Goal: Task Accomplishment & Management: Use online tool/utility

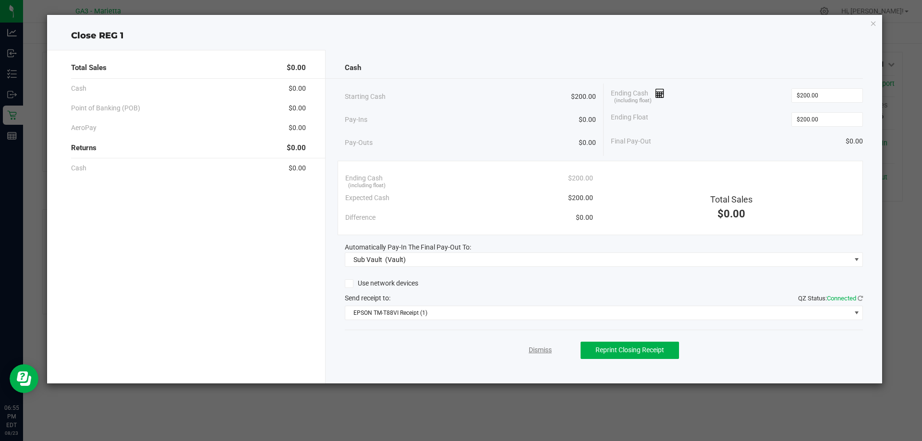
click at [530, 346] on link "Dismiss" at bounding box center [540, 350] width 23 height 10
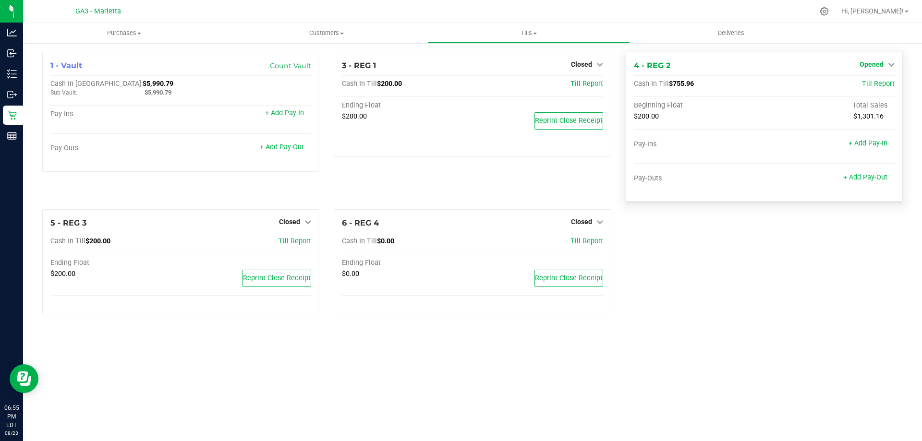
click at [868, 62] on span "Opened" at bounding box center [871, 64] width 24 height 8
click at [865, 86] on link "Close Till" at bounding box center [872, 85] width 26 height 8
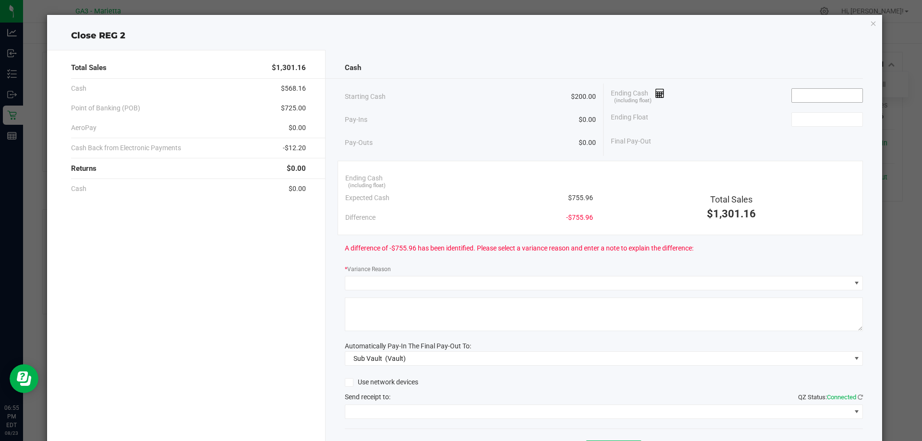
click at [836, 95] on input at bounding box center [827, 95] width 71 height 13
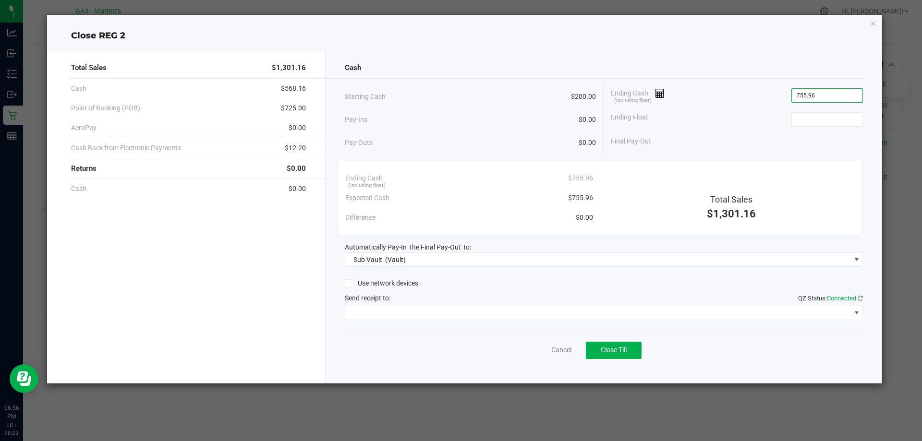
type input "$755.96"
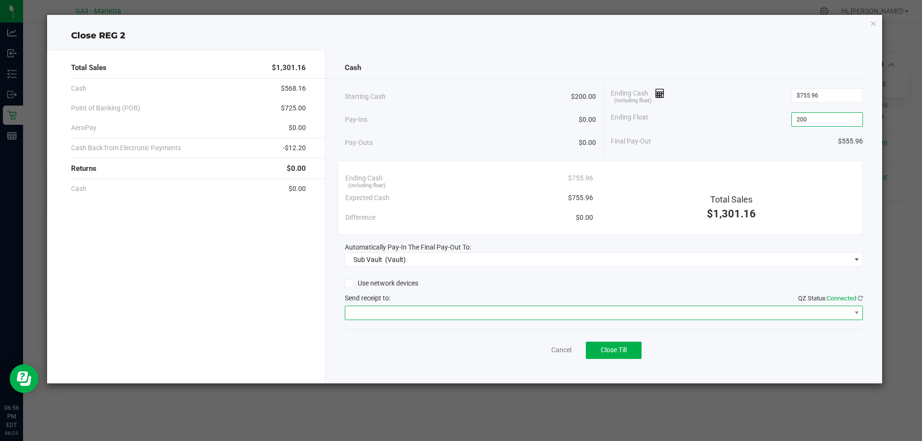
type input "$200.00"
click at [374, 308] on span at bounding box center [598, 312] width 506 height 13
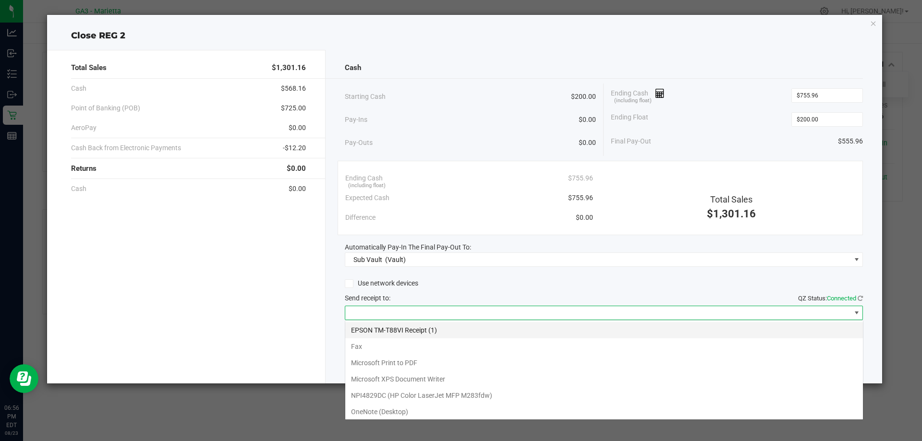
scroll to position [14, 518]
click at [368, 330] on \(1\) "EPSON TM-T88VI Receipt (1)" at bounding box center [604, 330] width 518 height 16
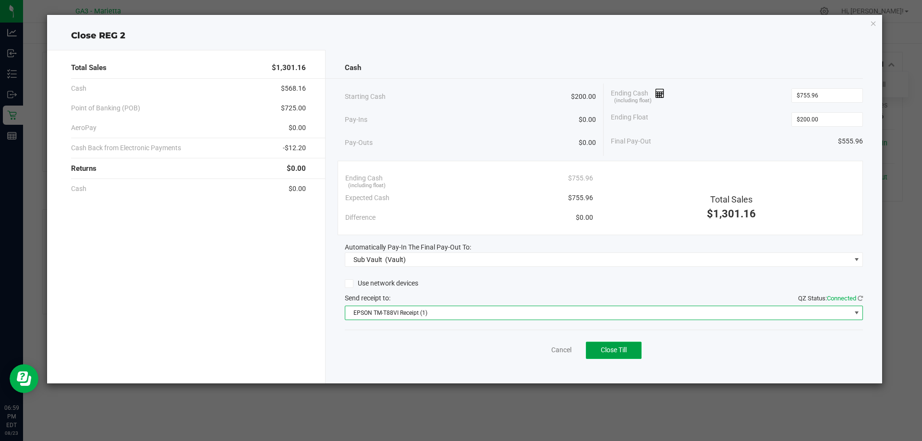
click at [635, 345] on button "Close Till" at bounding box center [614, 350] width 56 height 17
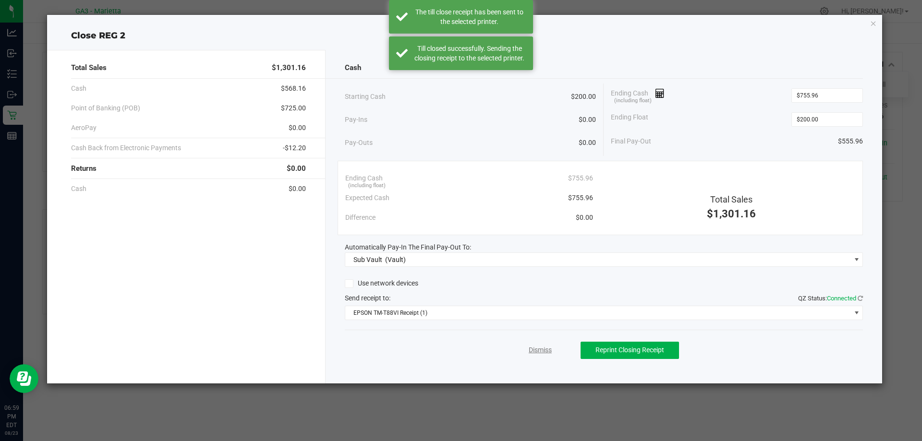
click at [534, 350] on link "Dismiss" at bounding box center [540, 350] width 23 height 10
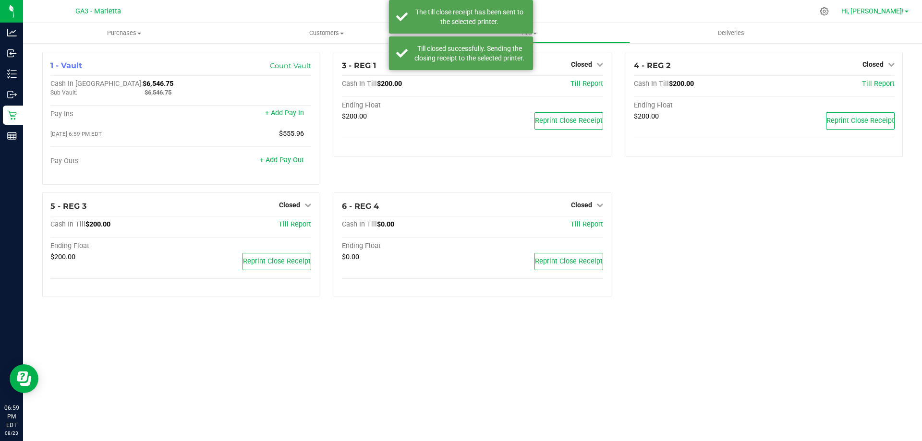
click at [903, 11] on span "Hi, [PERSON_NAME]!" at bounding box center [872, 11] width 62 height 8
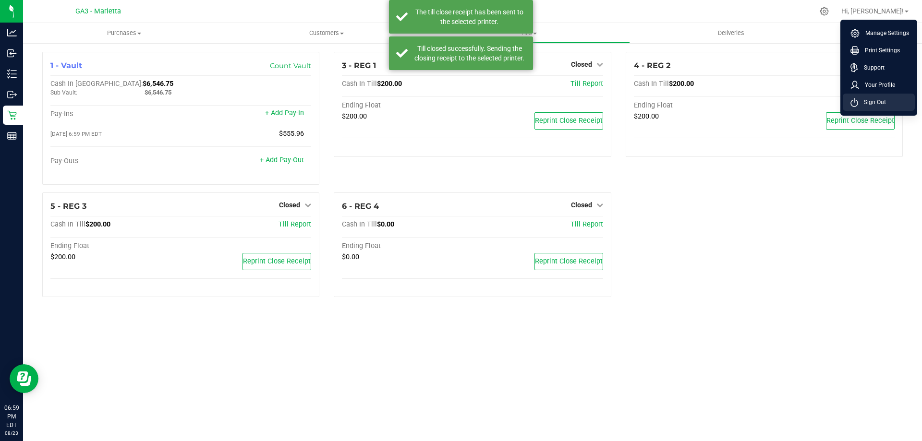
click at [882, 102] on span "Sign Out" at bounding box center [872, 102] width 28 height 10
